Goal: Information Seeking & Learning: Learn about a topic

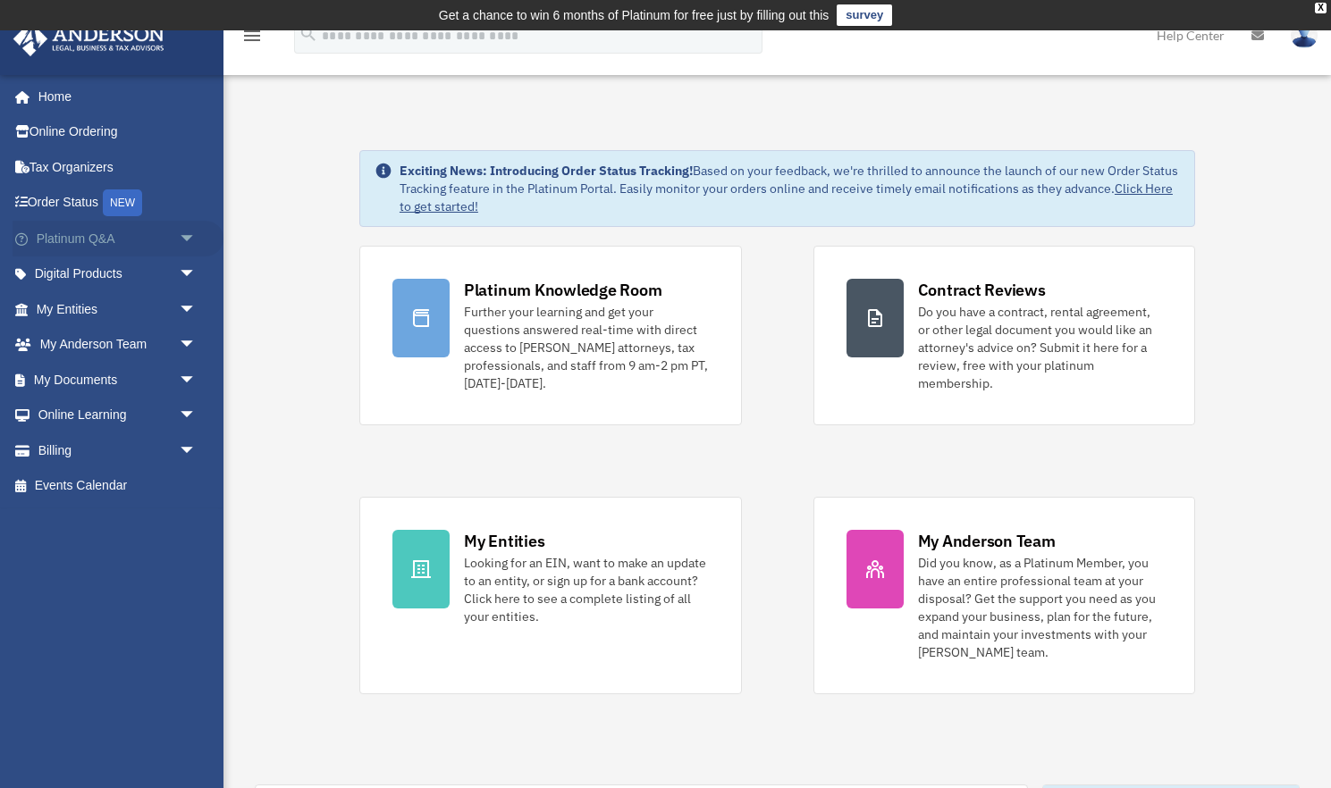
click at [96, 231] on link "Platinum Q&A arrow_drop_down" at bounding box center [118, 239] width 211 height 36
click at [190, 234] on span "arrow_drop_down" at bounding box center [197, 239] width 36 height 37
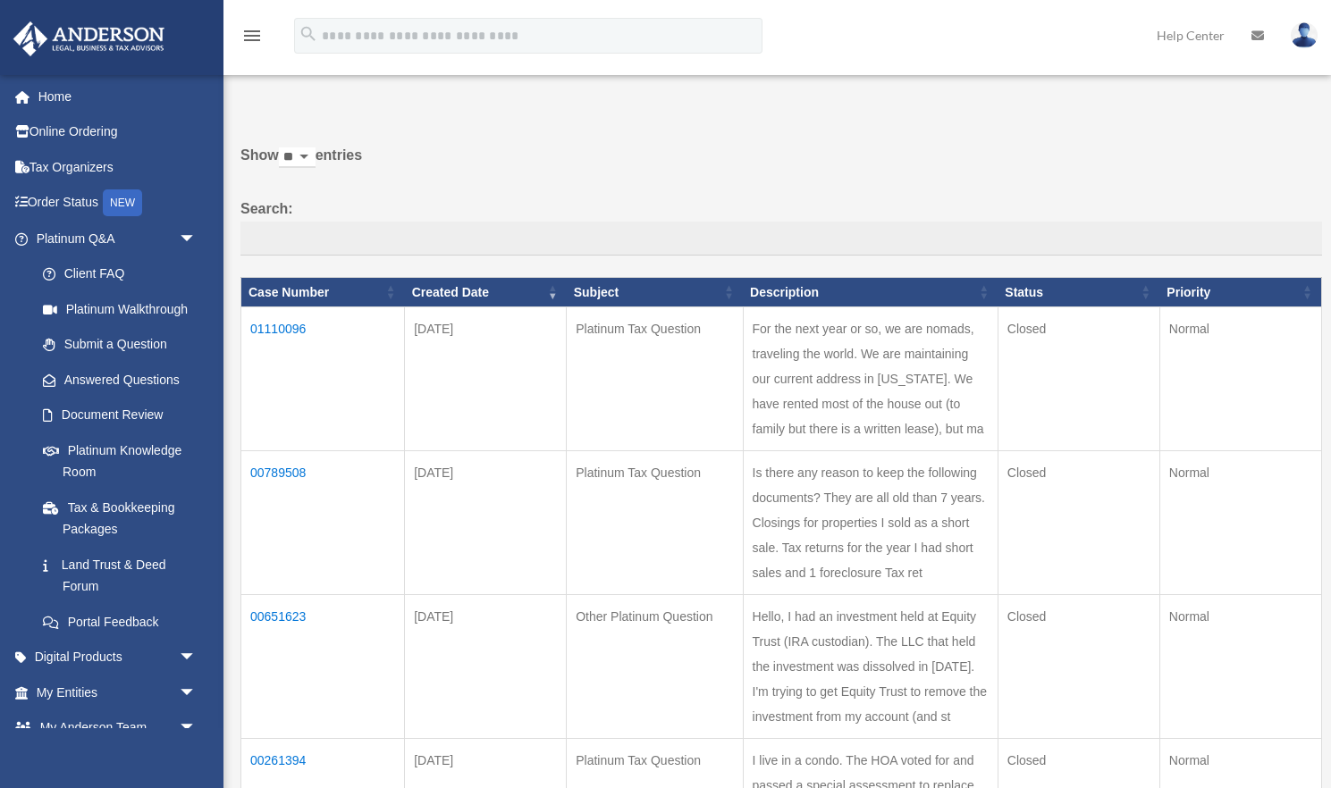
scroll to position [71, 0]
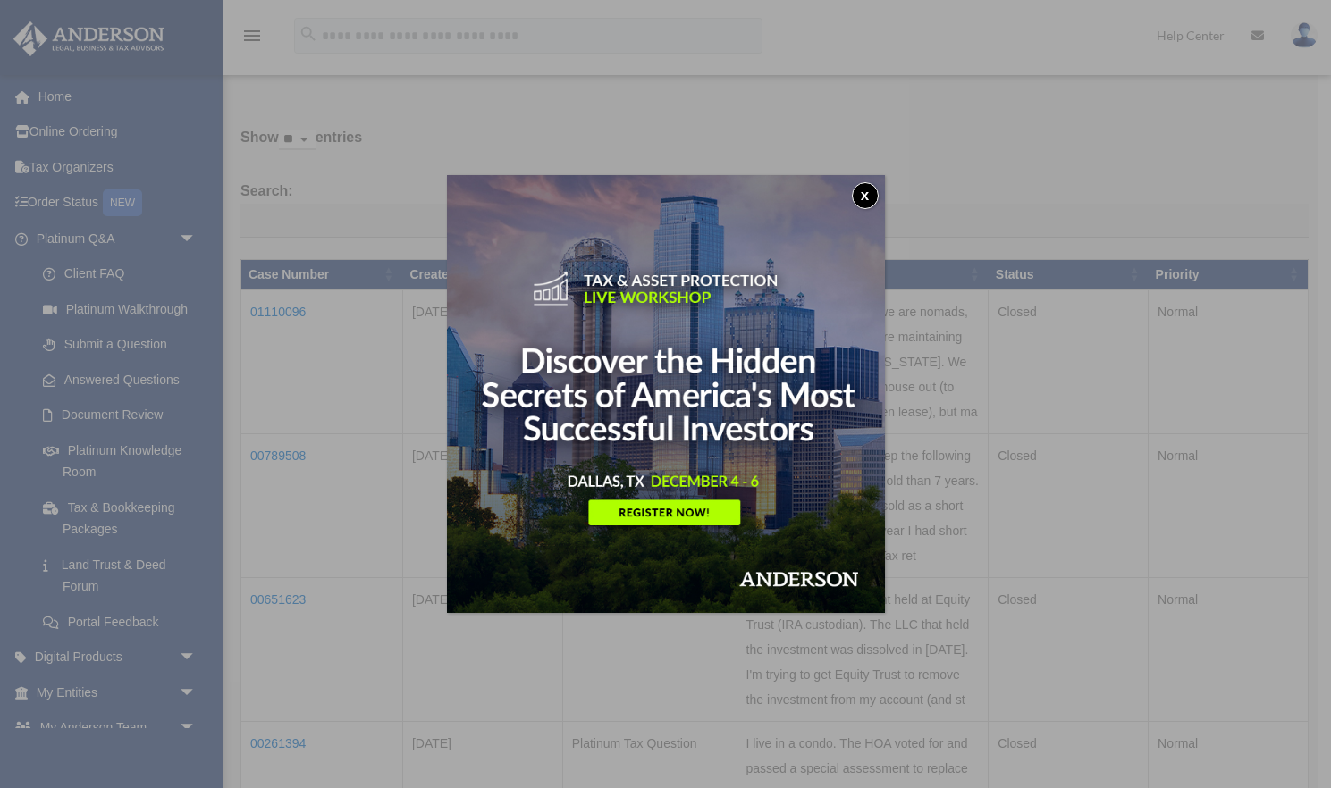
click at [870, 190] on button "x" at bounding box center [865, 195] width 27 height 27
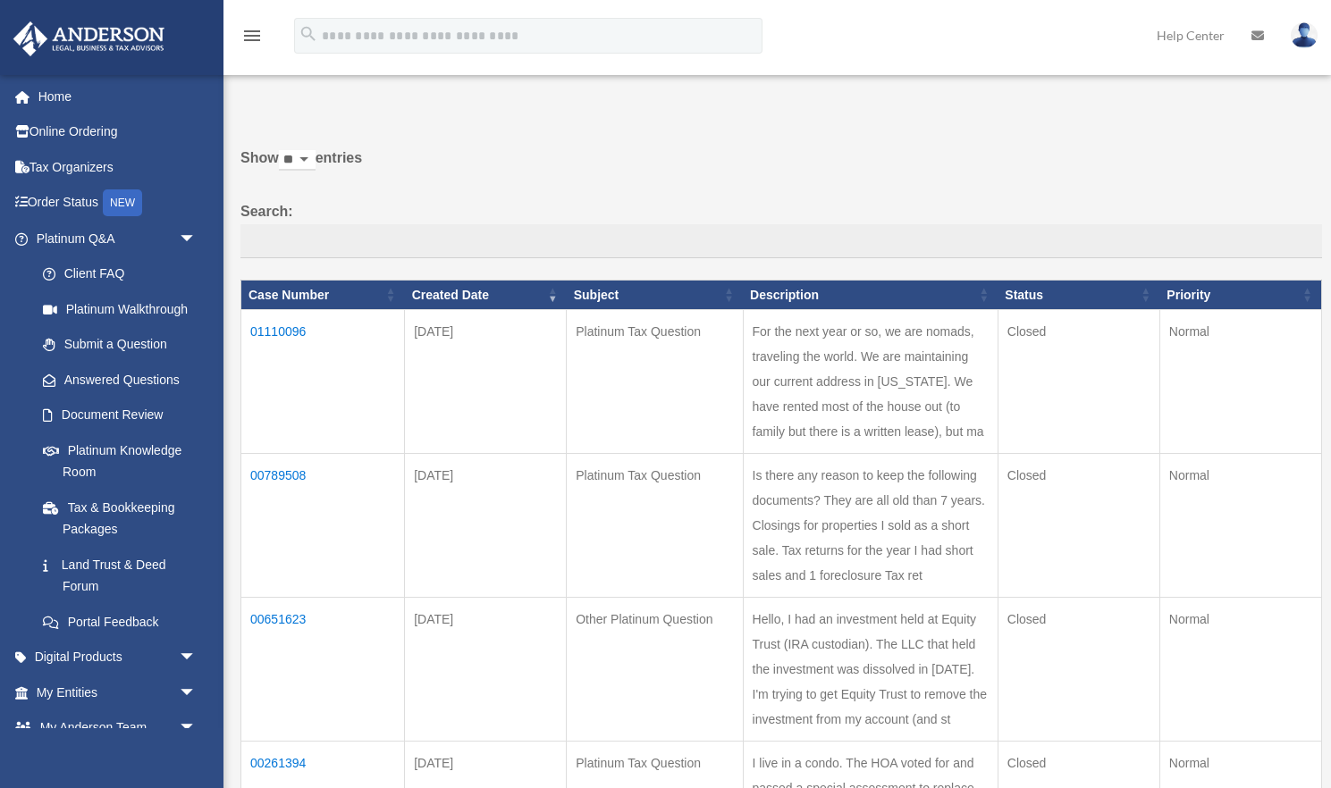
scroll to position [38, 0]
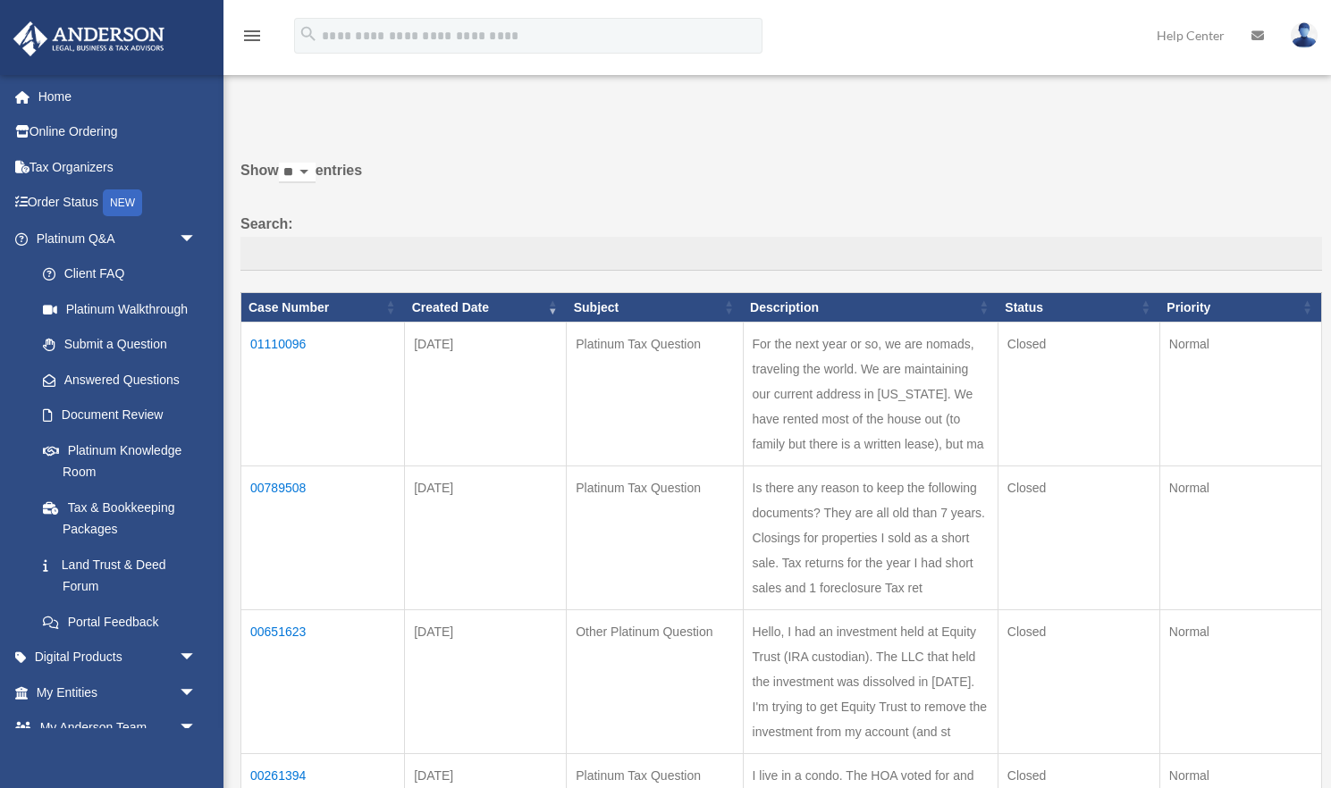
click at [294, 343] on td "01110096" at bounding box center [323, 395] width 164 height 144
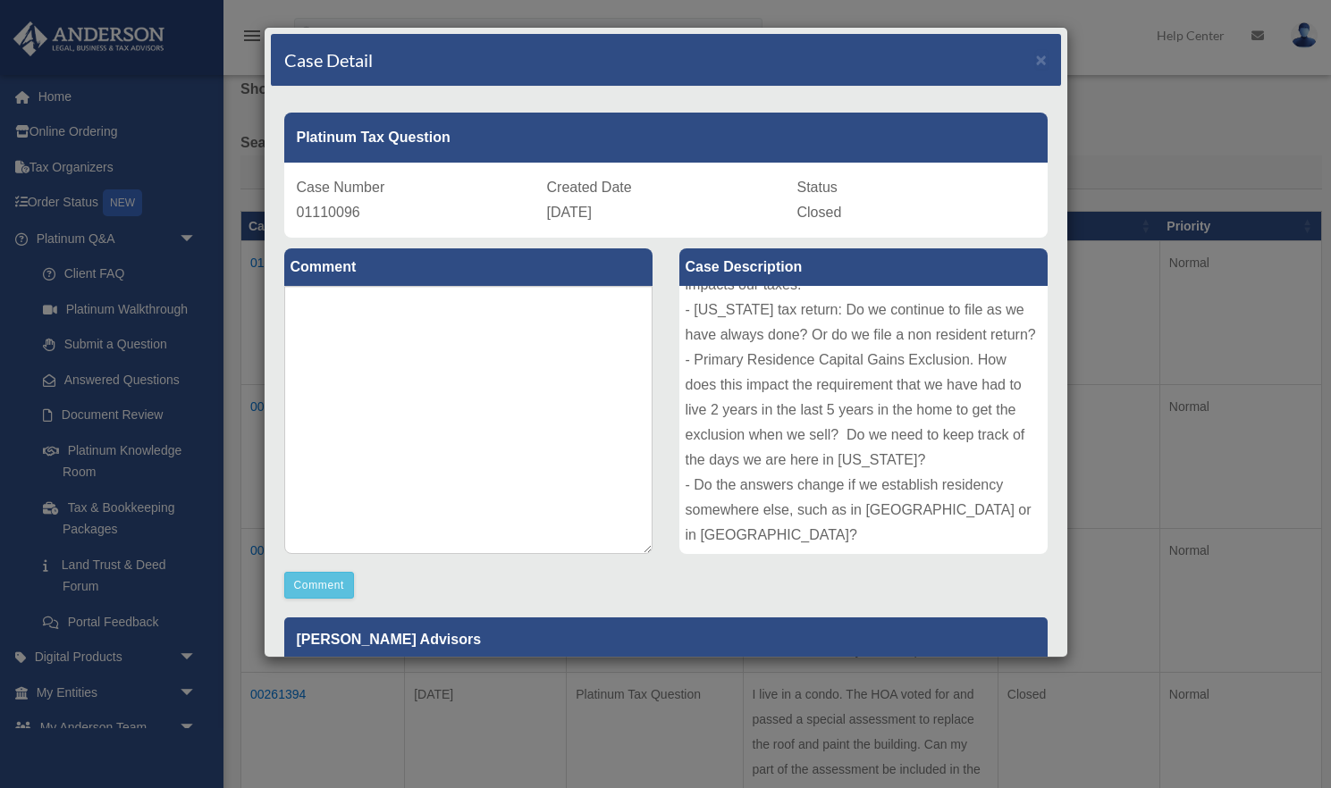
scroll to position [119, 0]
click at [1147, 89] on div "Case Detail × Platinum Tax Question Case Number 01110096 Created Date September…" at bounding box center [665, 394] width 1331 height 788
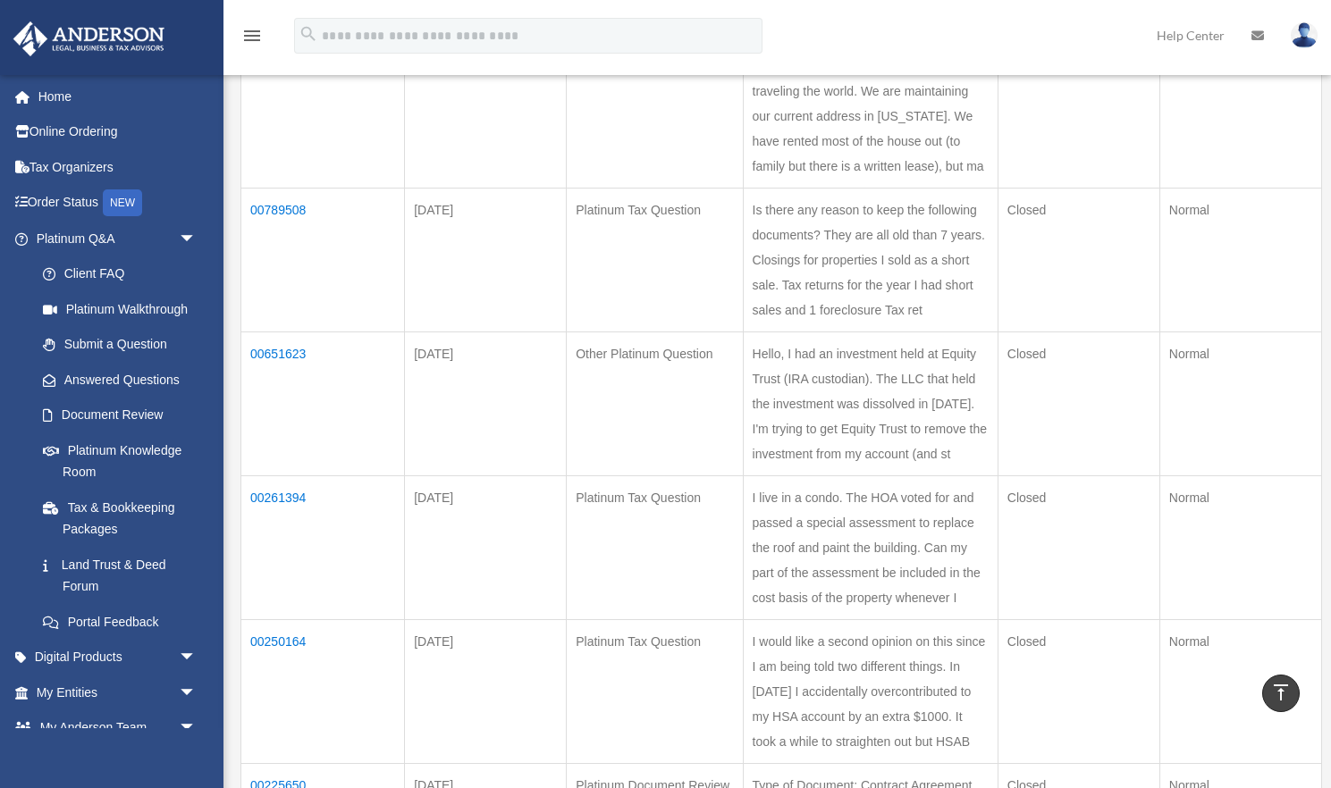
scroll to position [320, 0]
click at [289, 208] on td "00789508" at bounding box center [323, 257] width 164 height 144
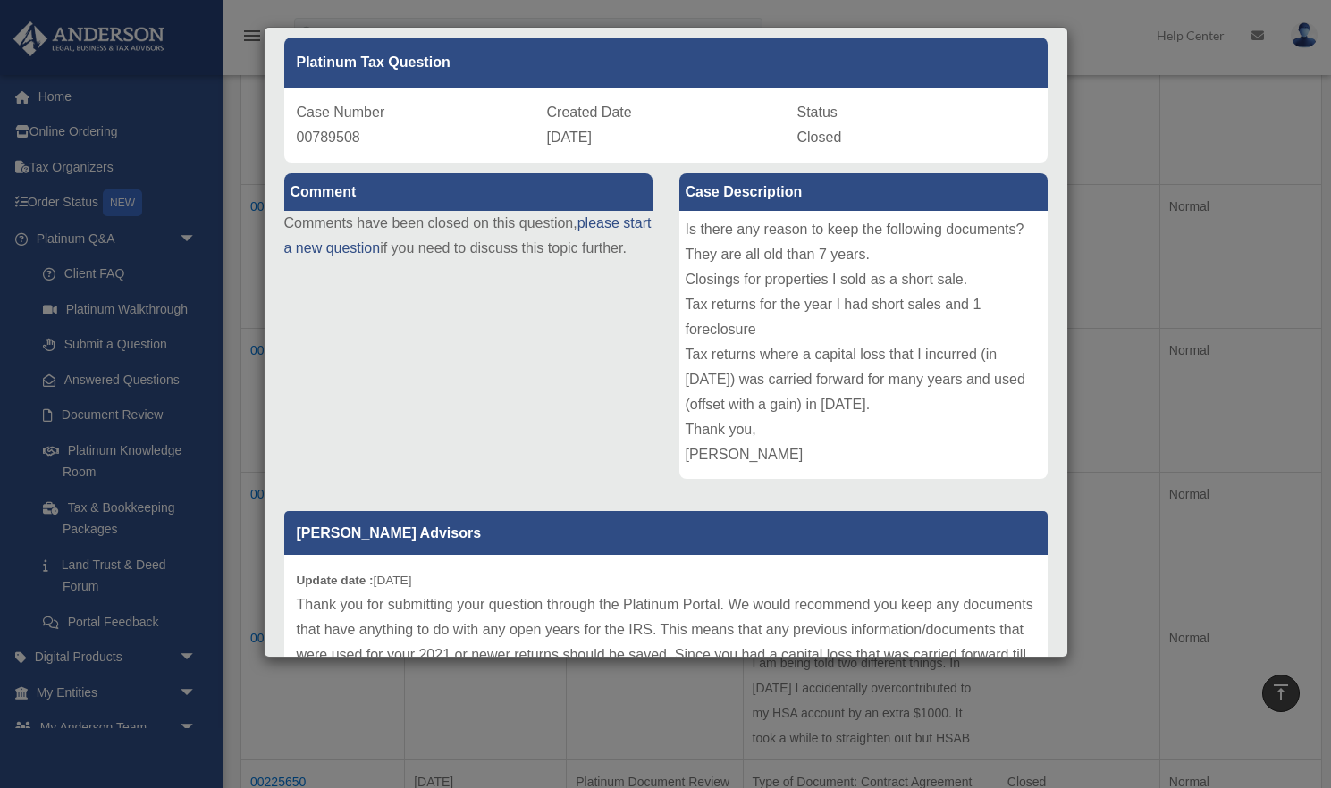
scroll to position [74, 0]
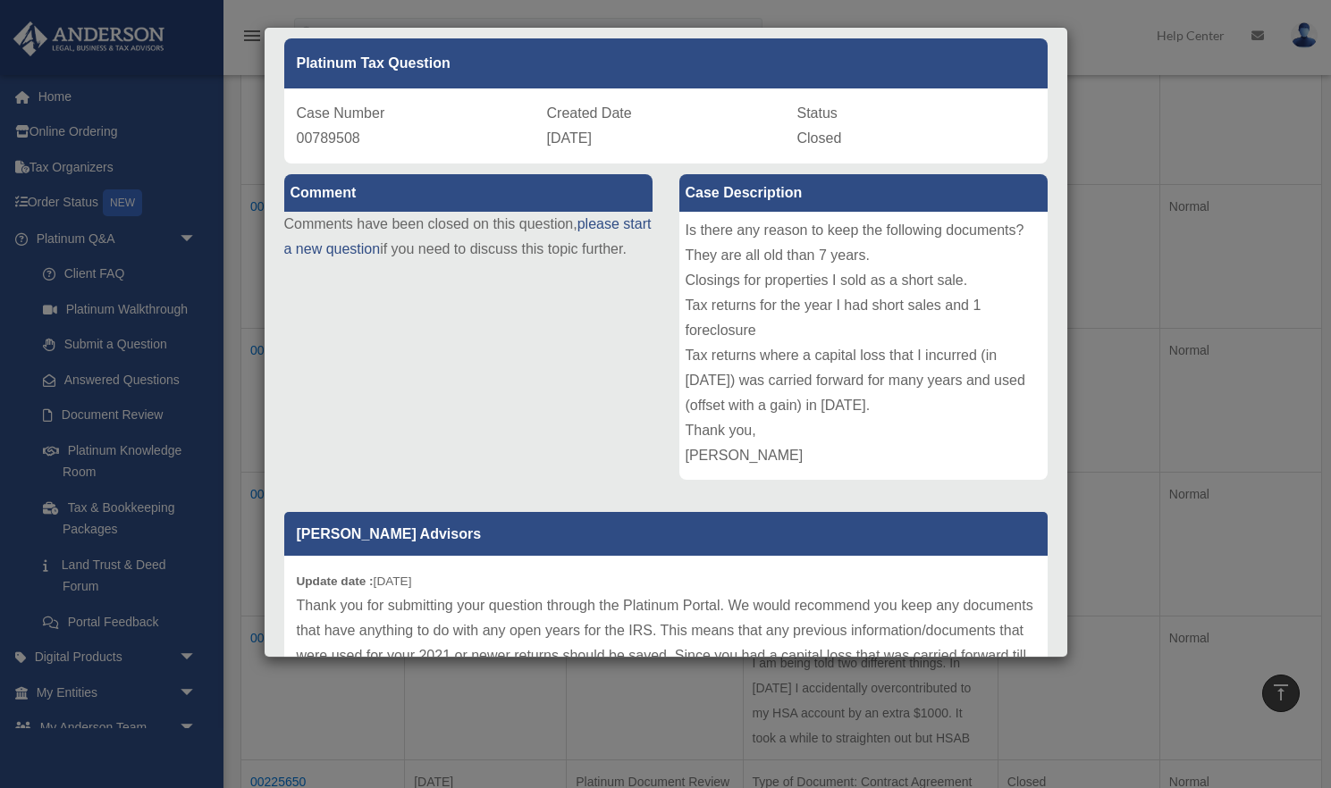
click at [1141, 312] on div "Case Detail × Platinum Tax Question Case Number 00789508 Created Date November …" at bounding box center [665, 394] width 1331 height 788
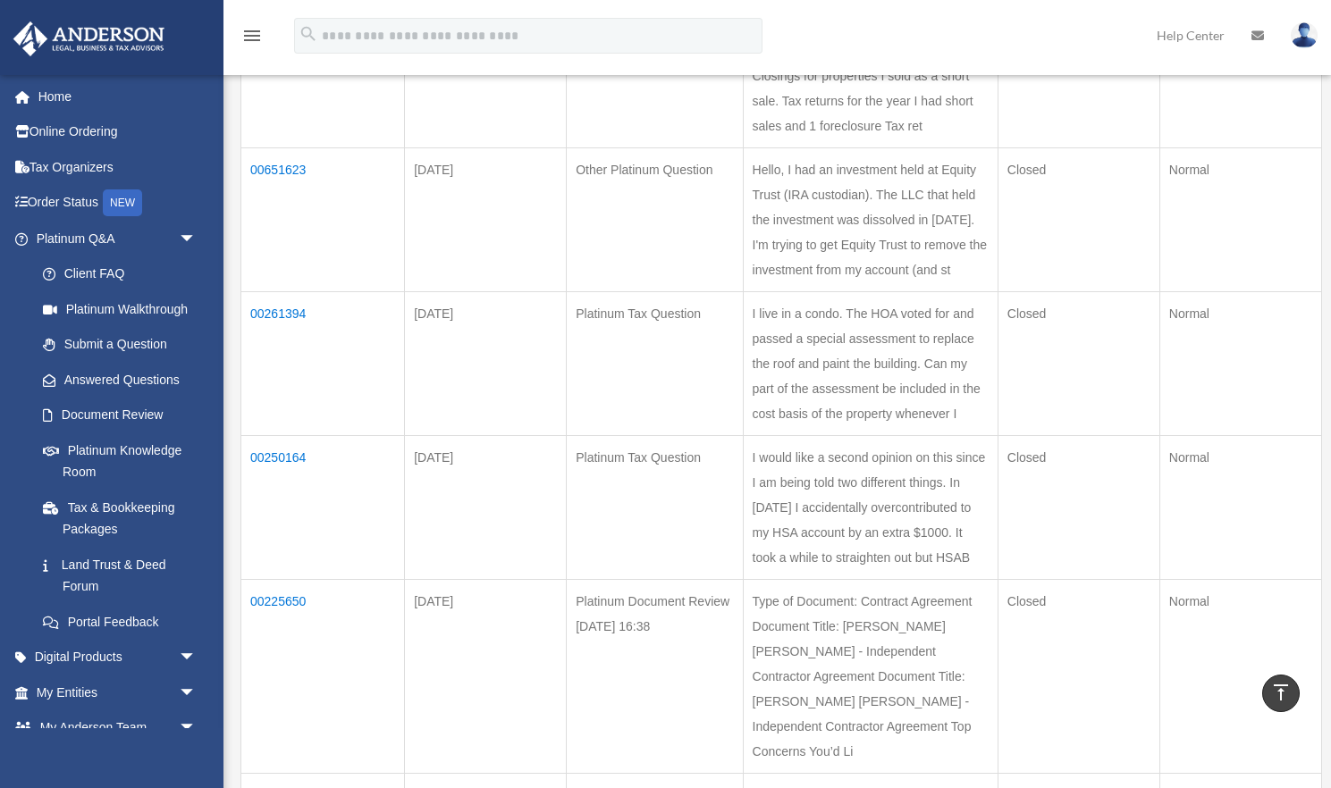
scroll to position [497, 0]
click at [282, 319] on td "00261394" at bounding box center [323, 368] width 164 height 144
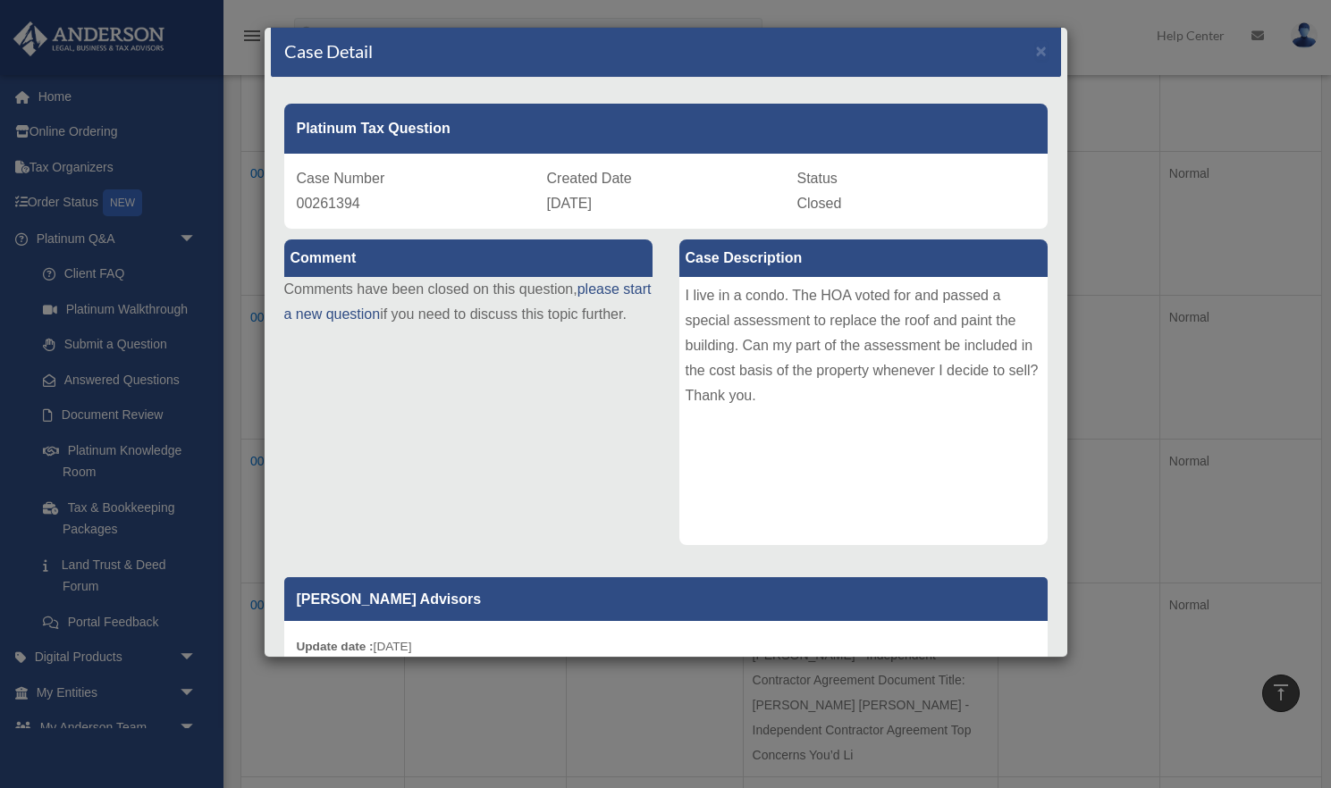
scroll to position [0, 0]
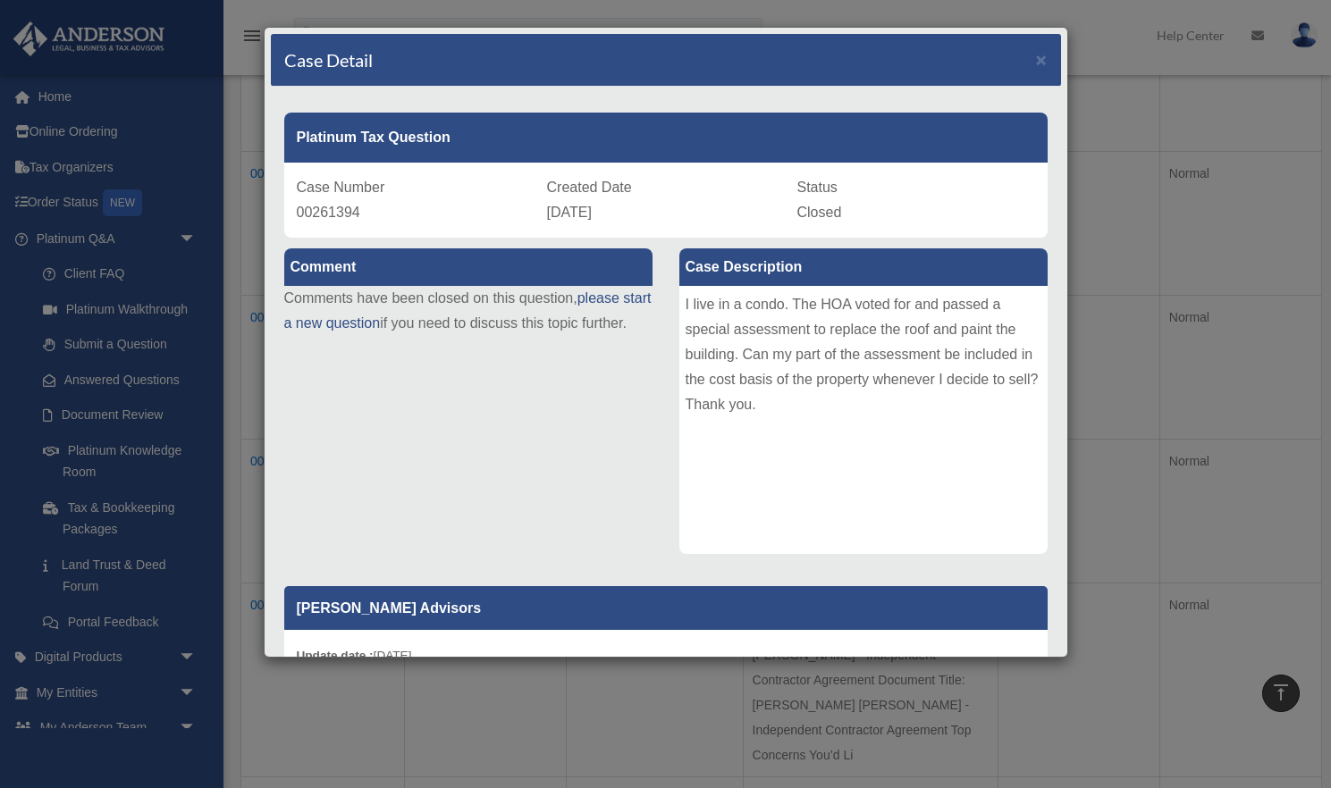
click at [1121, 153] on div "Case Detail × Platinum Tax Question Case Number 00261394 Created Date December …" at bounding box center [665, 394] width 1331 height 788
